Goal: Share content

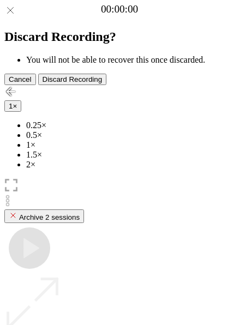
scroll to position [97, 0]
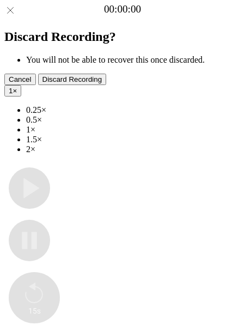
type input "**********"
